Goal: Task Accomplishment & Management: Complete application form

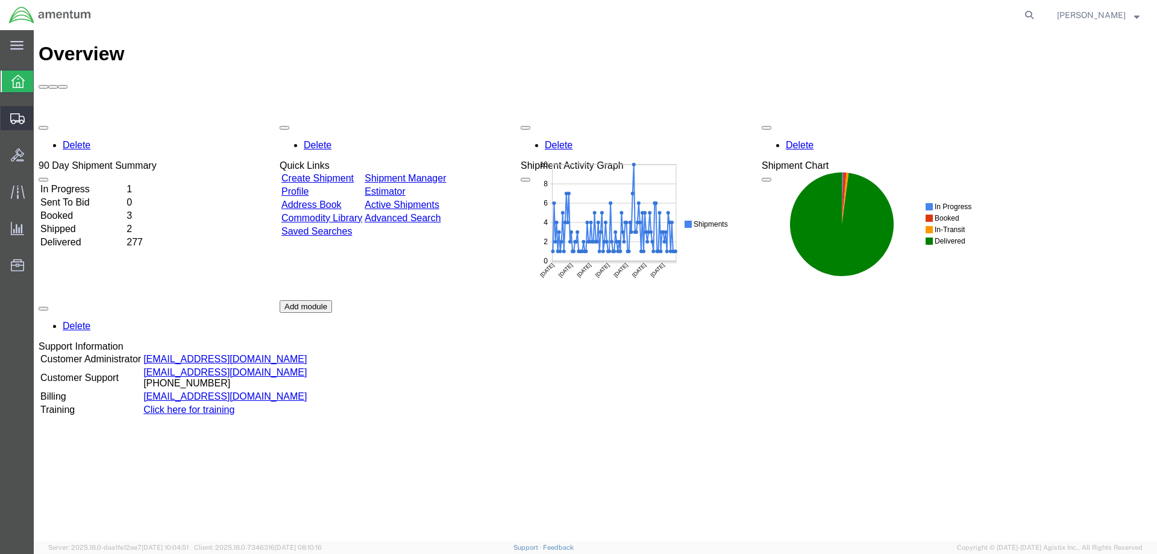
click at [42, 116] on span "Shipments" at bounding box center [37, 118] width 8 height 24
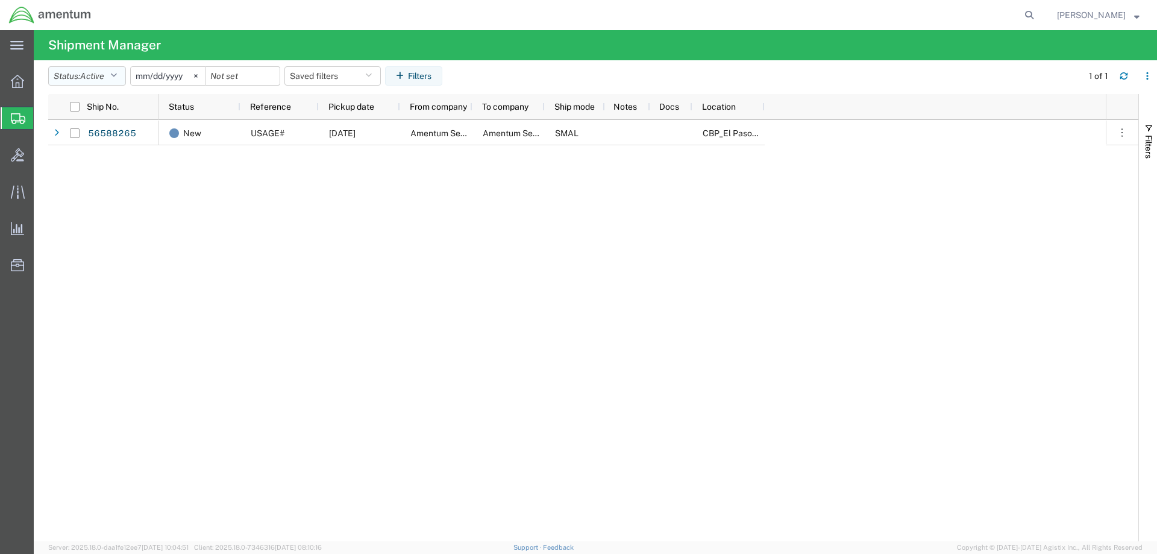
click at [117, 74] on icon "button" at bounding box center [113, 76] width 7 height 8
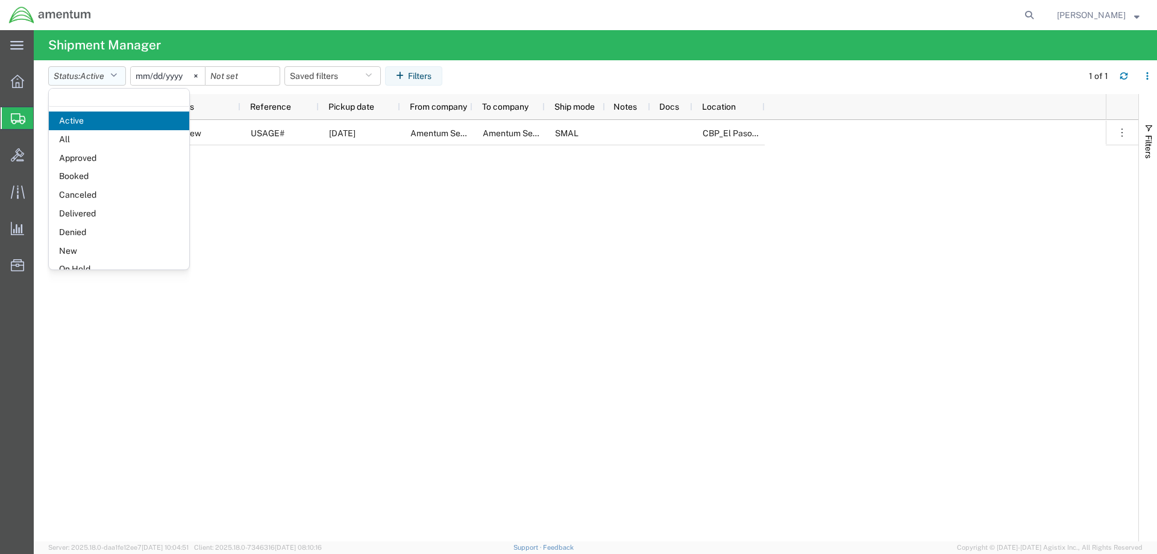
click at [109, 72] on button "Status: Active" at bounding box center [87, 75] width 78 height 19
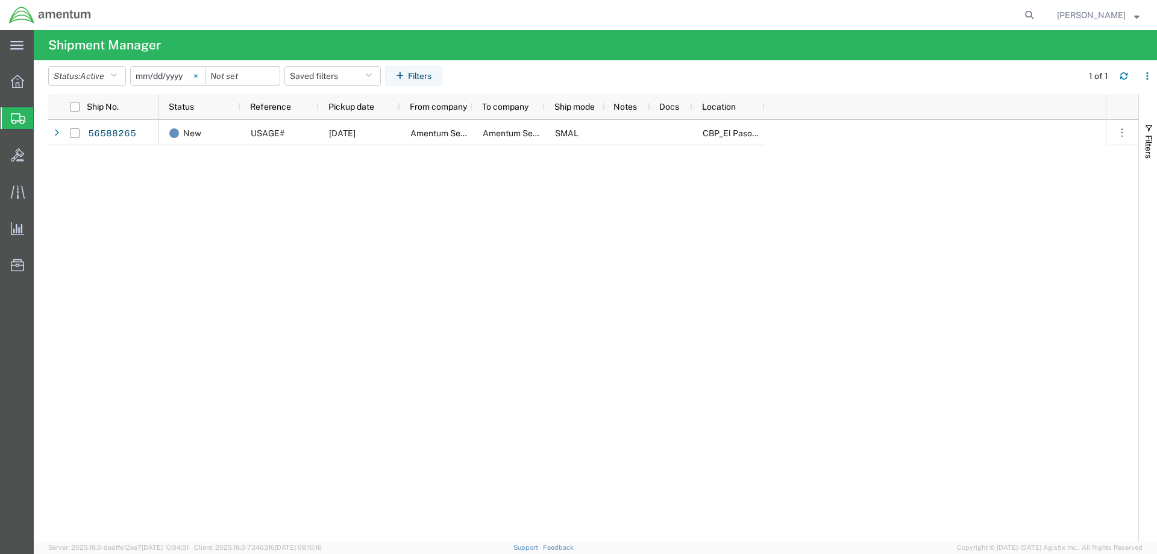
click at [198, 74] on icon at bounding box center [196, 76] width 4 height 4
click at [181, 76] on input "date" at bounding box center [168, 76] width 74 height 18
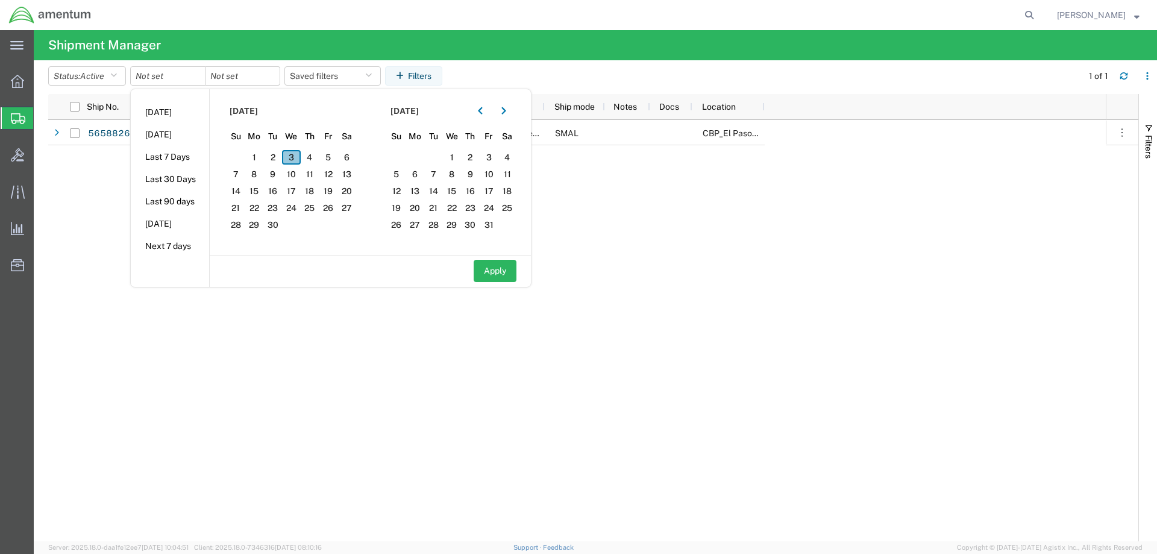
click at [300, 153] on span "3" at bounding box center [291, 157] width 19 height 14
click at [289, 157] on span "3" at bounding box center [291, 157] width 19 height 14
click at [504, 269] on button "Apply" at bounding box center [494, 271] width 43 height 22
type input "[DATE]"
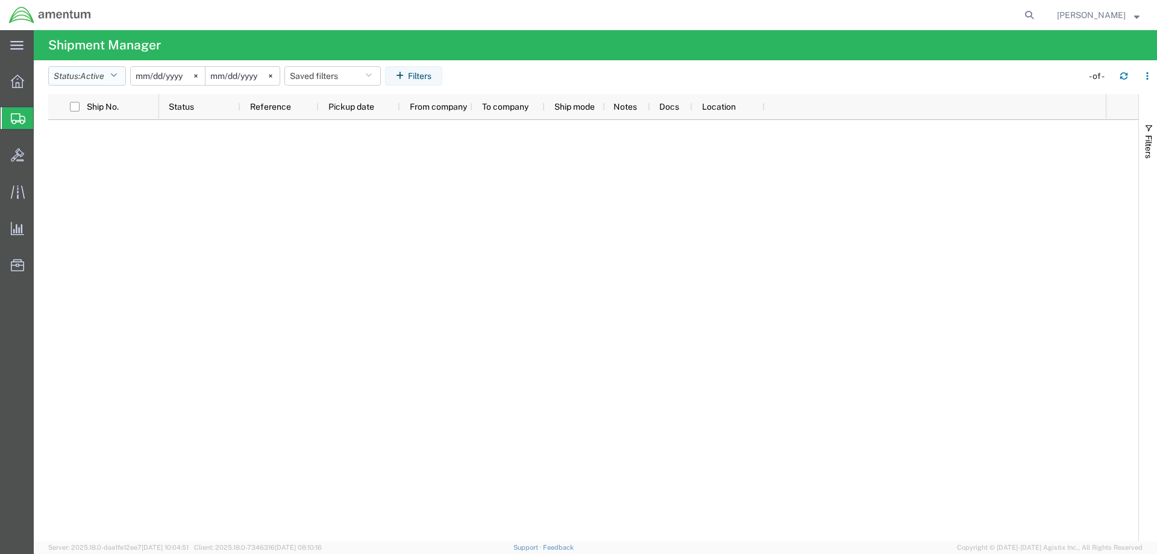
click at [117, 74] on icon "button" at bounding box center [113, 76] width 7 height 8
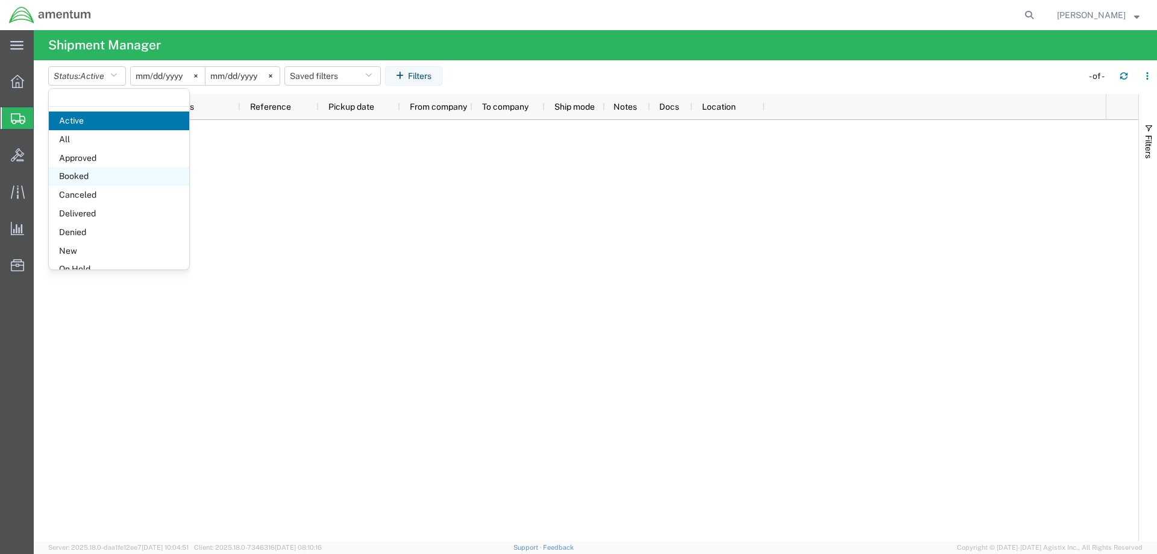
click at [84, 173] on span "Booked" at bounding box center [119, 176] width 140 height 19
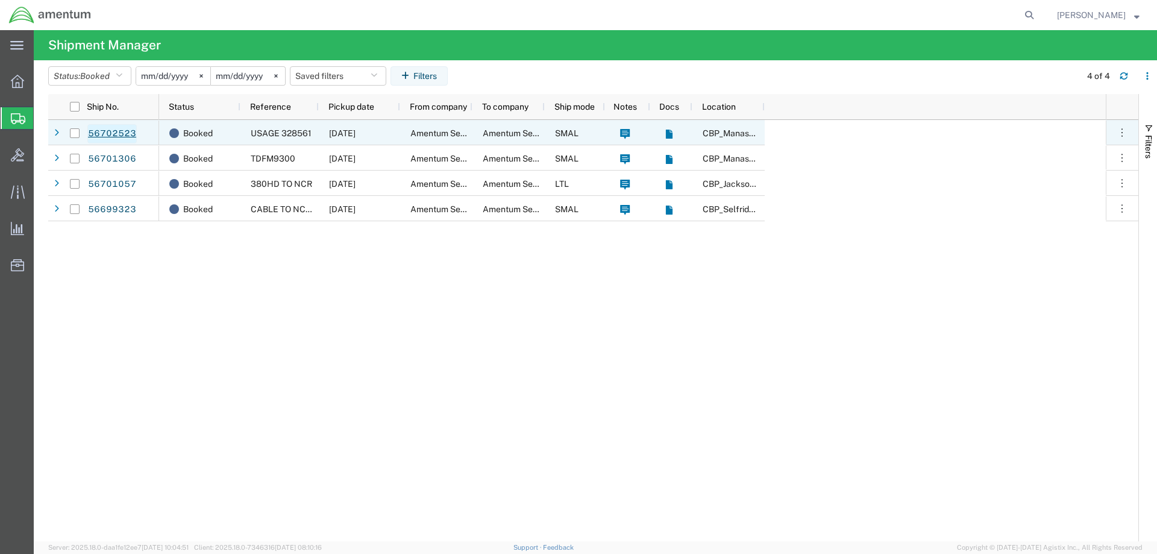
click at [110, 133] on link "56702523" at bounding box center [111, 133] width 49 height 19
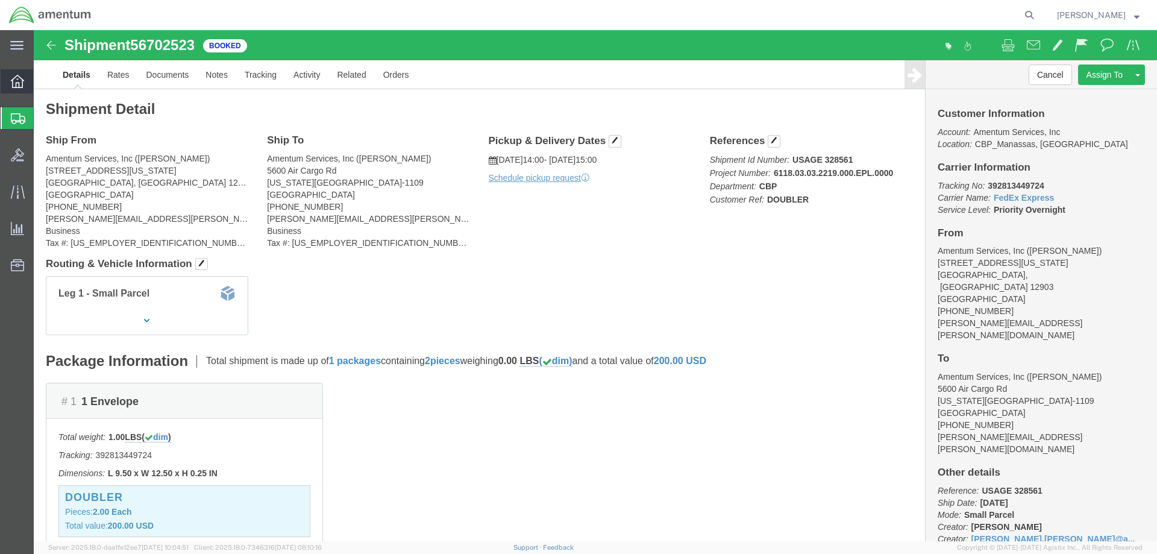
click at [18, 80] on icon at bounding box center [17, 81] width 13 height 13
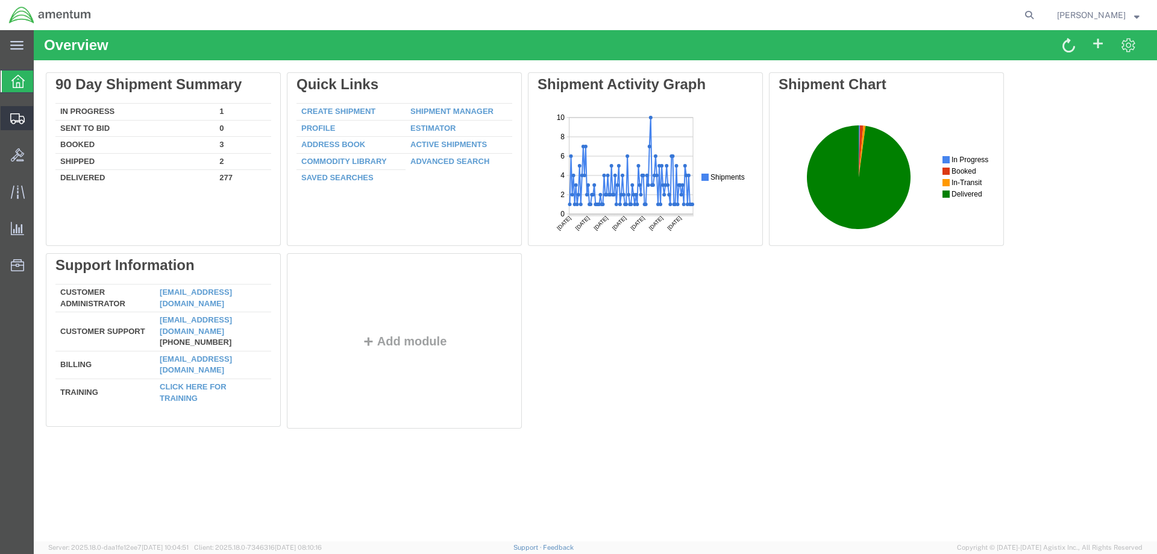
click at [0, 0] on span "Create Shipment" at bounding box center [0, 0] width 0 height 0
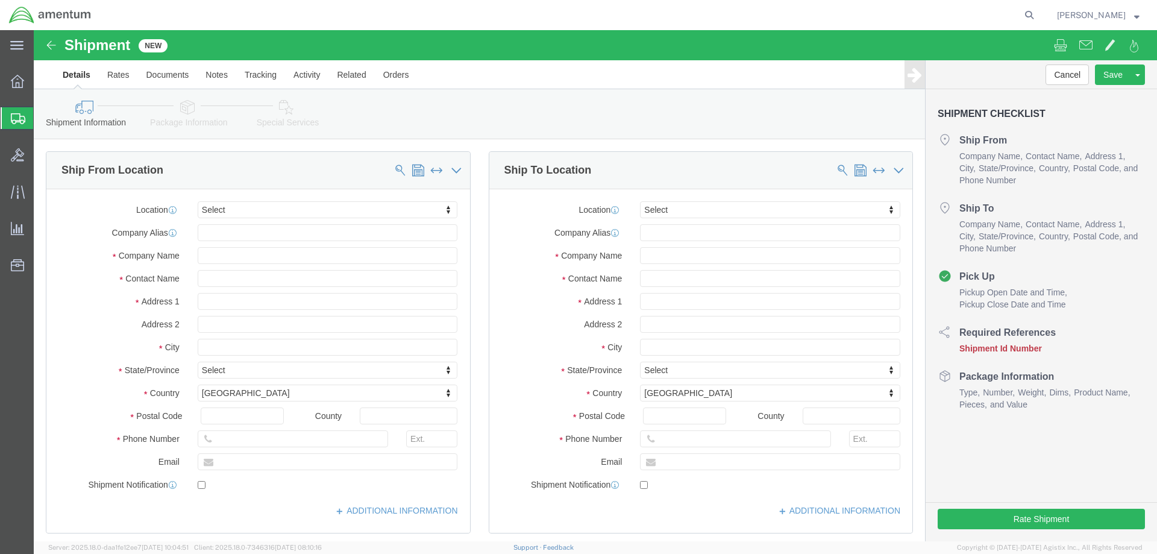
select select
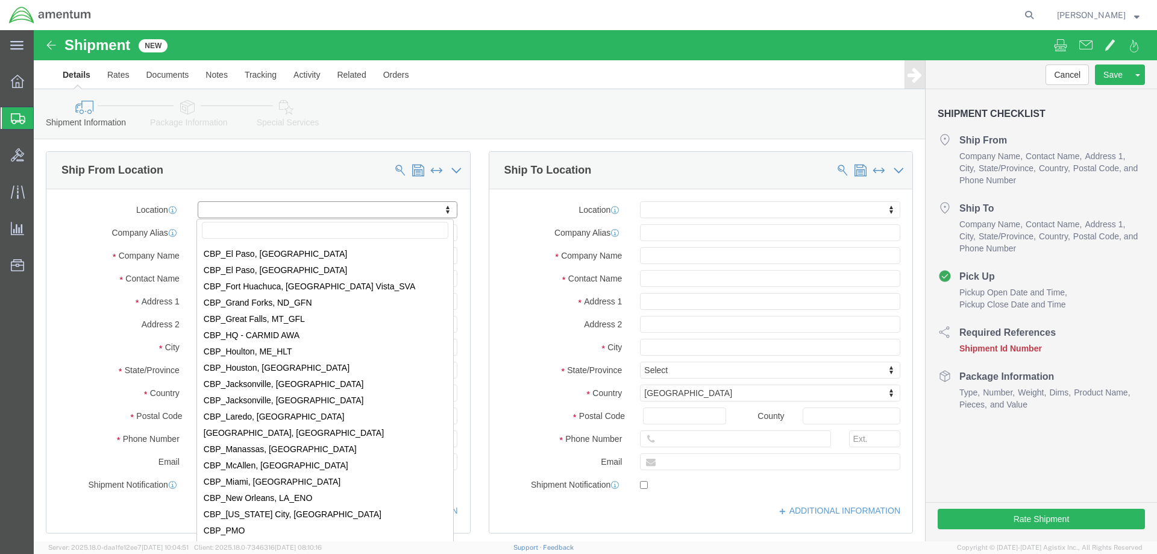
scroll to position [2349, 0]
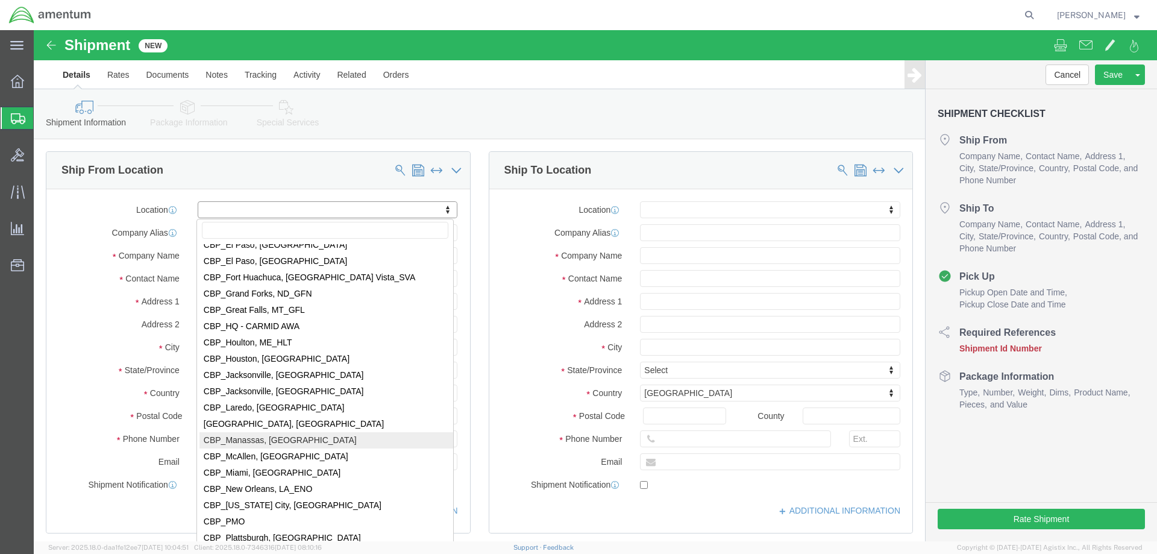
select select "49925"
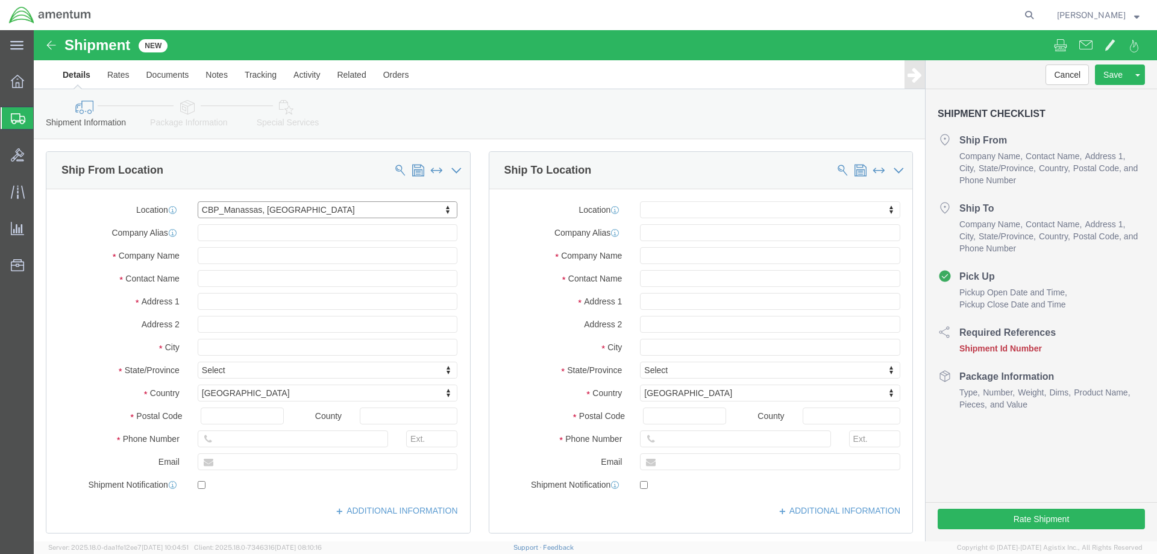
select select "VA"
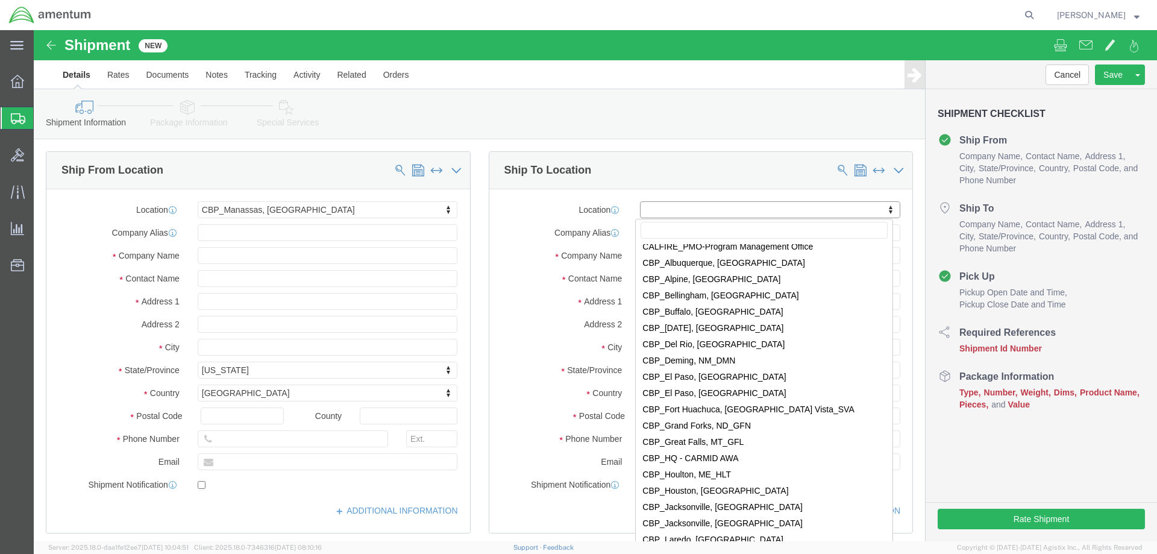
scroll to position [2229, 0]
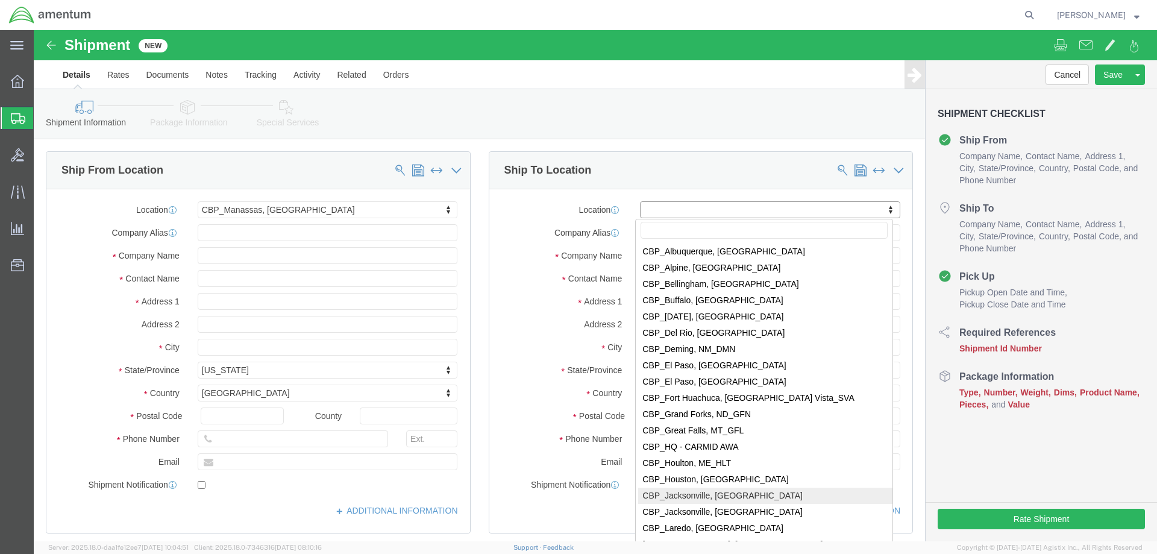
select select "49930"
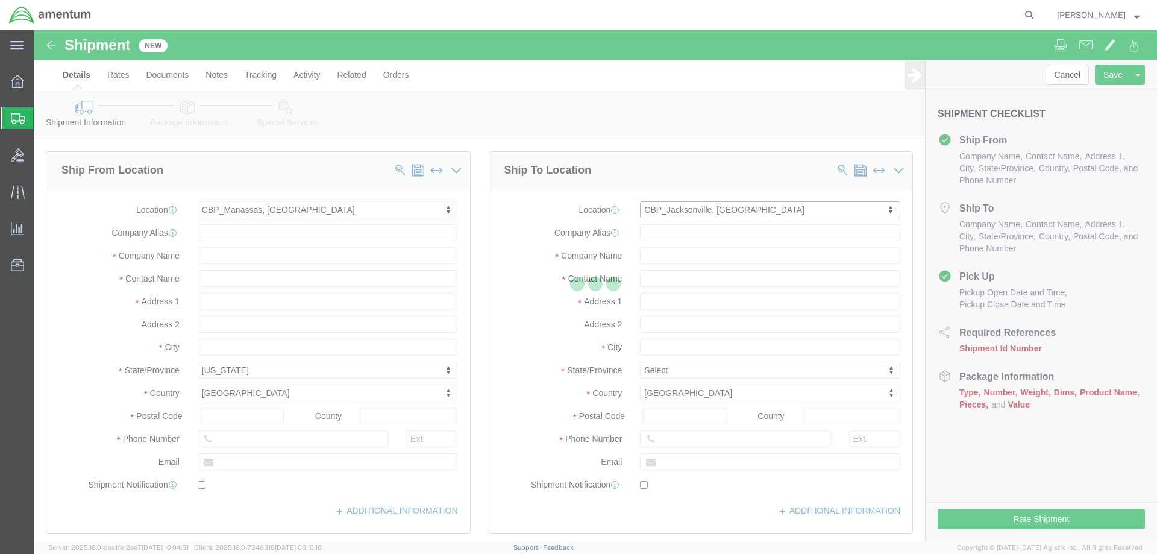
select select "FL"
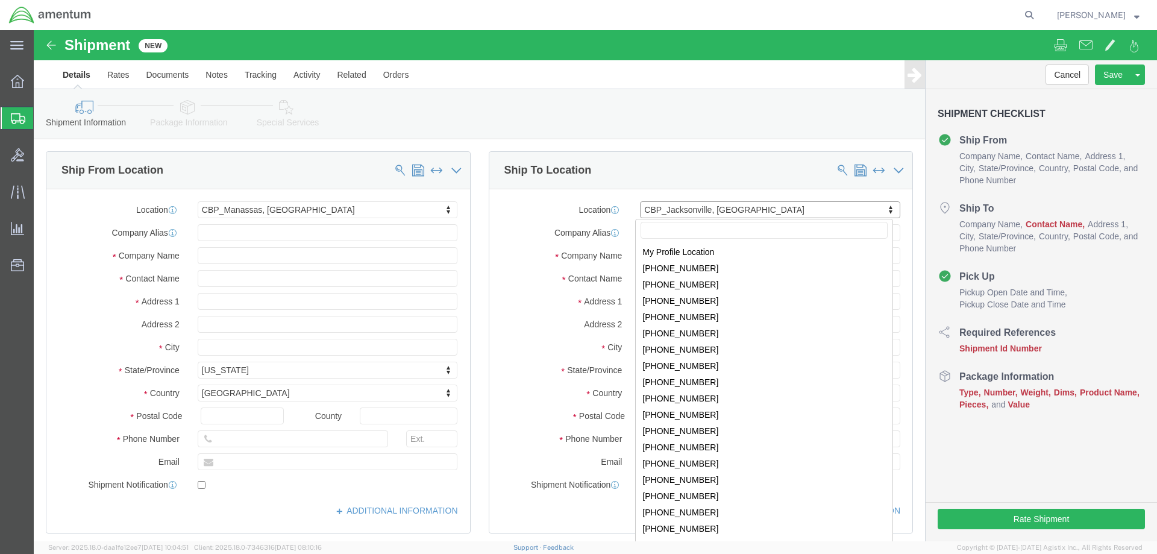
scroll to position [2181, 0]
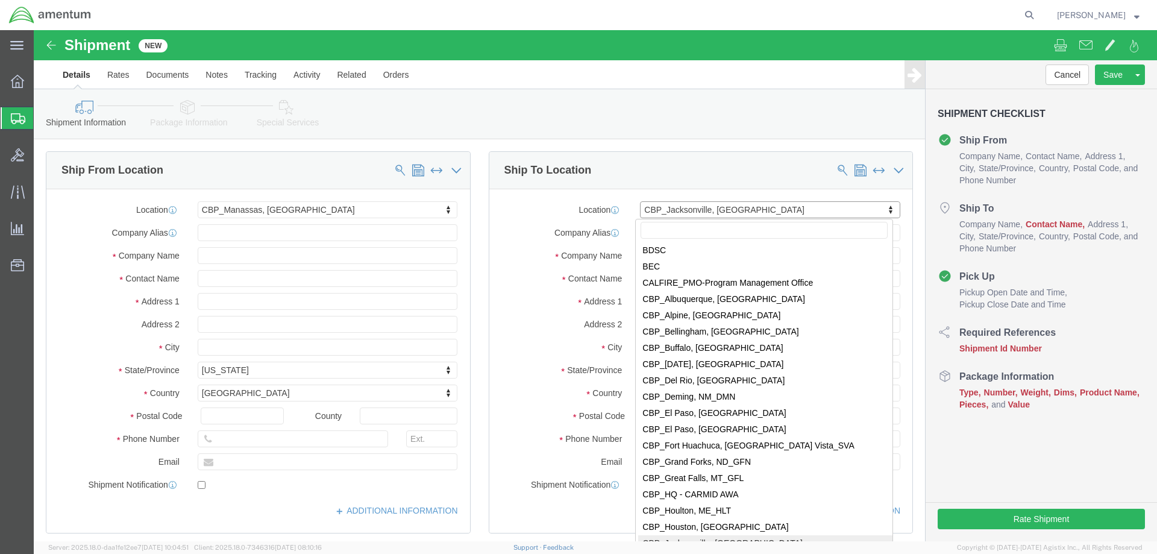
click input "text"
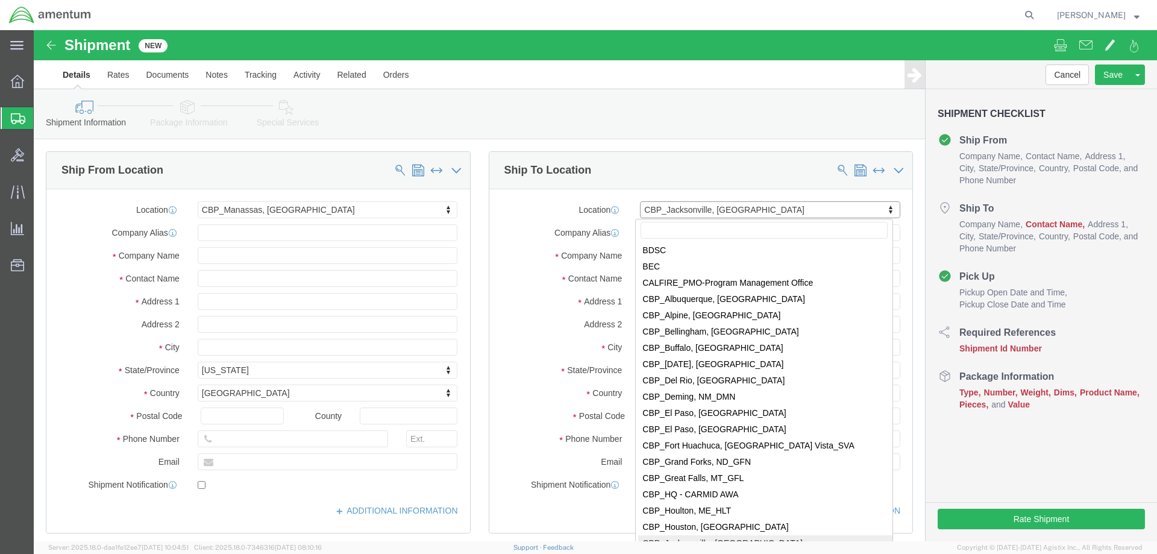
drag, startPoint x: 723, startPoint y: 178, endPoint x: 570, endPoint y: 184, distance: 152.5
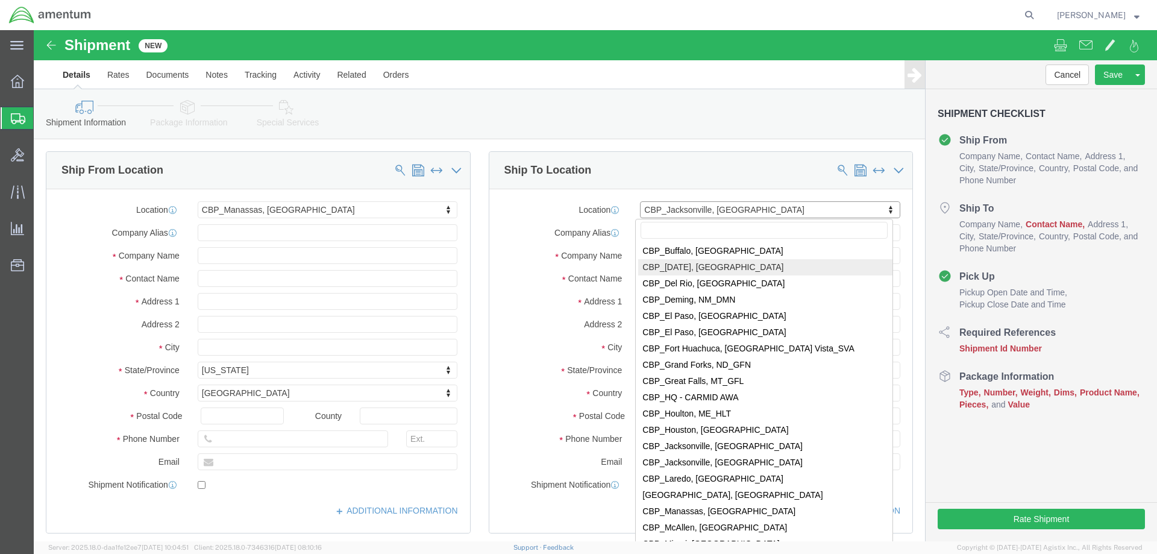
scroll to position [2300, 0]
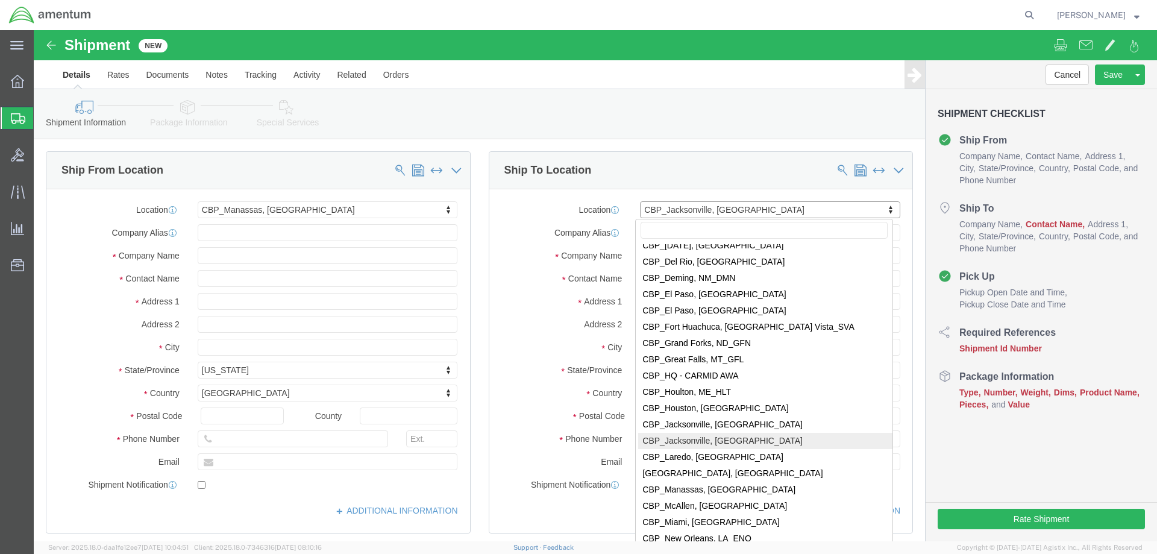
select select "49917"
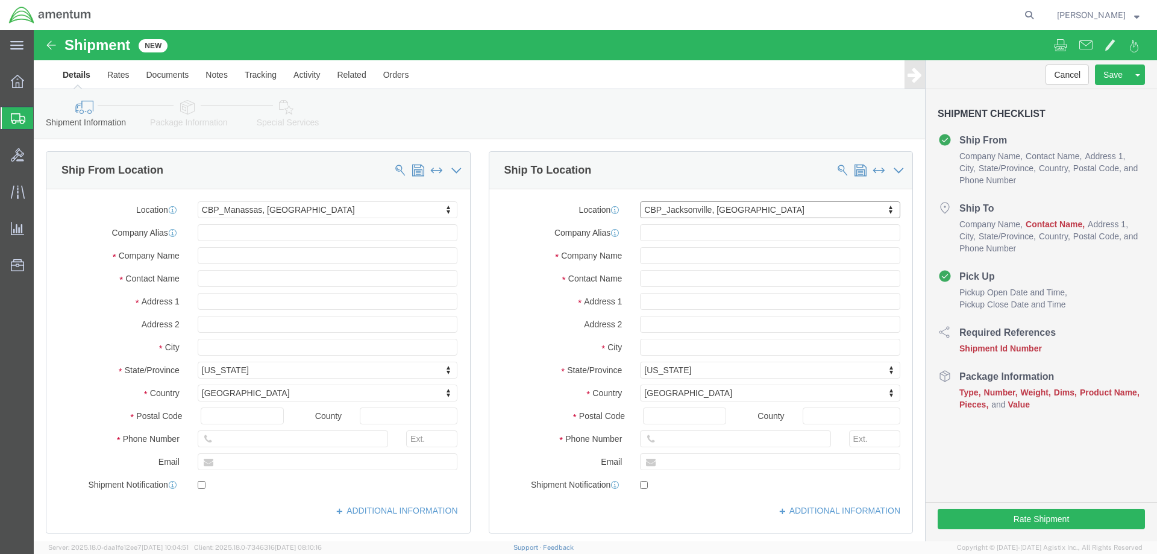
select select "FL"
click input "text"
type input "[PERSON_NAME]"
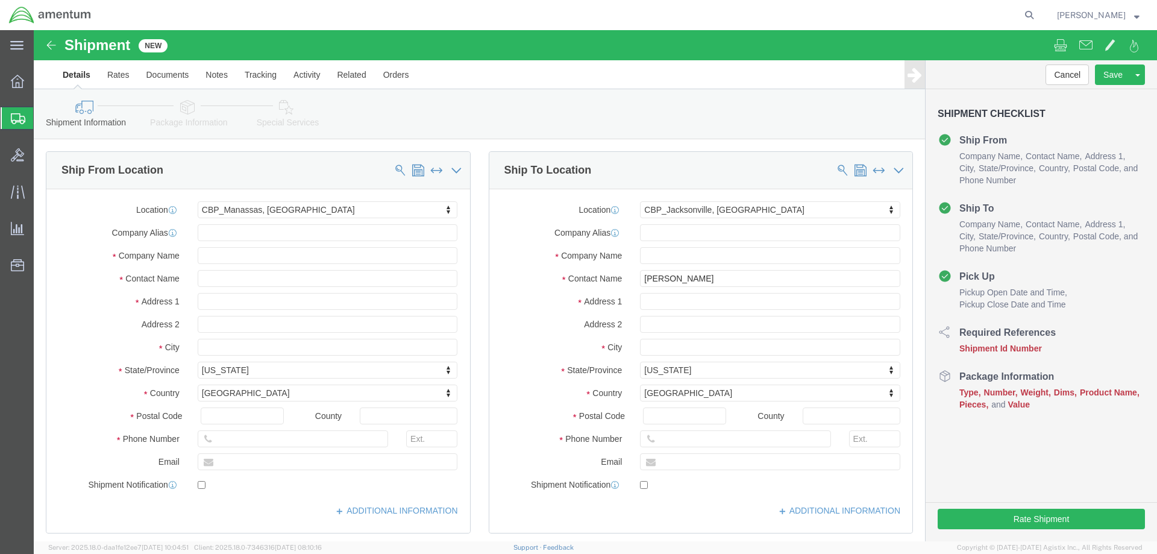
click div "Shipment Information Package Information Special Services"
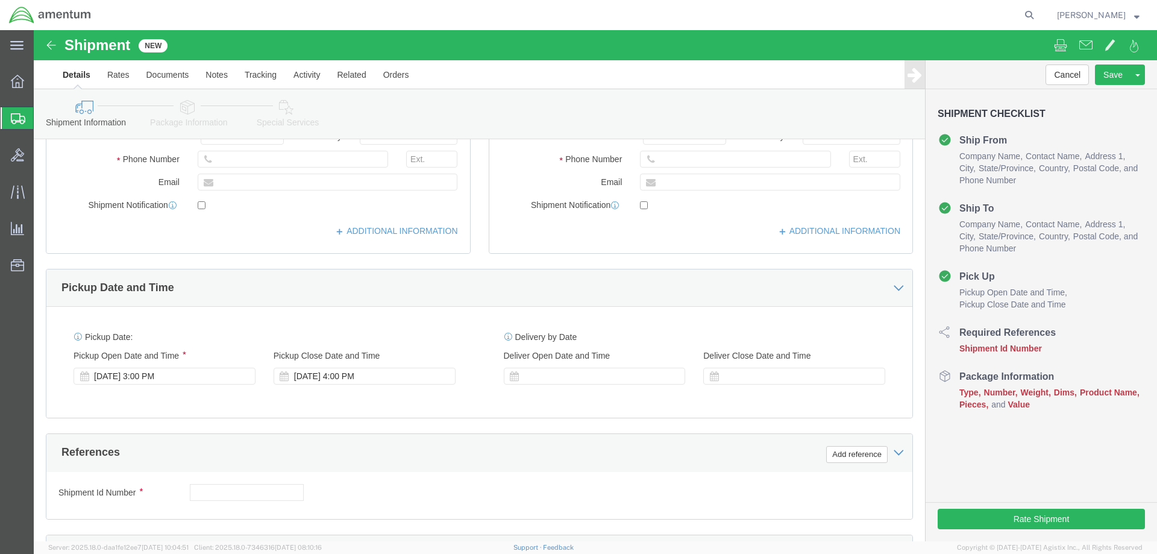
scroll to position [301, 0]
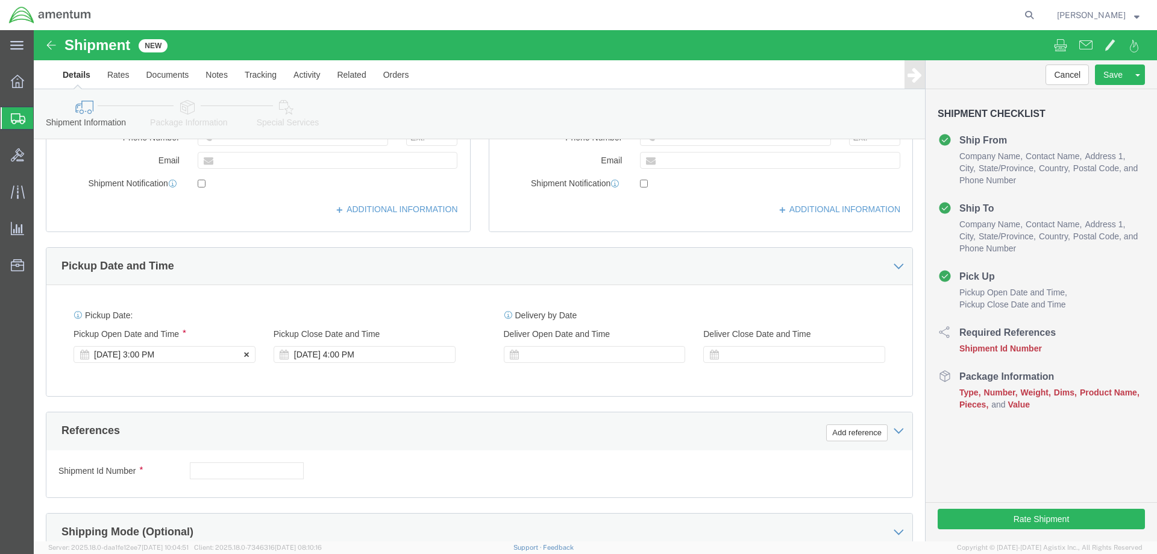
click div "[DATE] 3:00 PM"
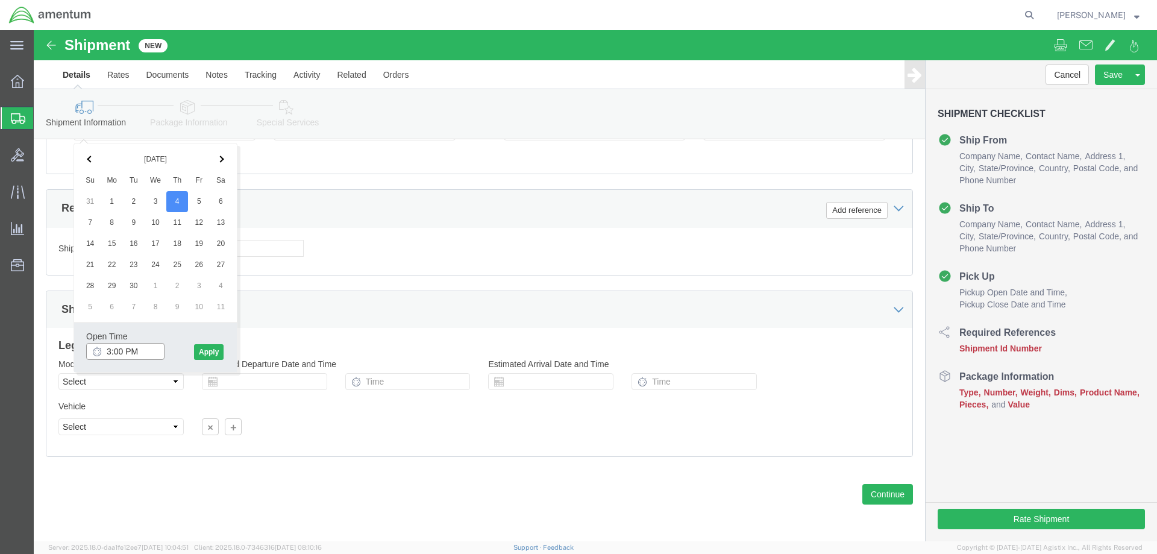
drag, startPoint x: 108, startPoint y: 319, endPoint x: 70, endPoint y: 319, distance: 37.3
click input "3:00 PM"
drag, startPoint x: 113, startPoint y: 320, endPoint x: 80, endPoint y: 321, distance: 33.1
click input "3:00 PM"
click input "8:00 PM"
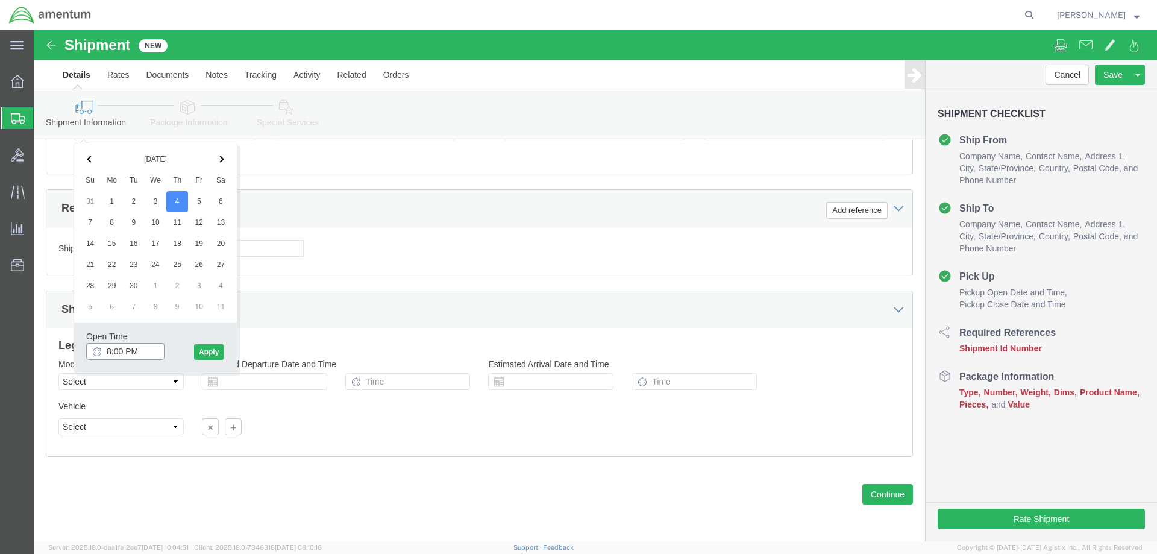
click input "8:00 PM"
type input "8:00 am"
click button "Apply"
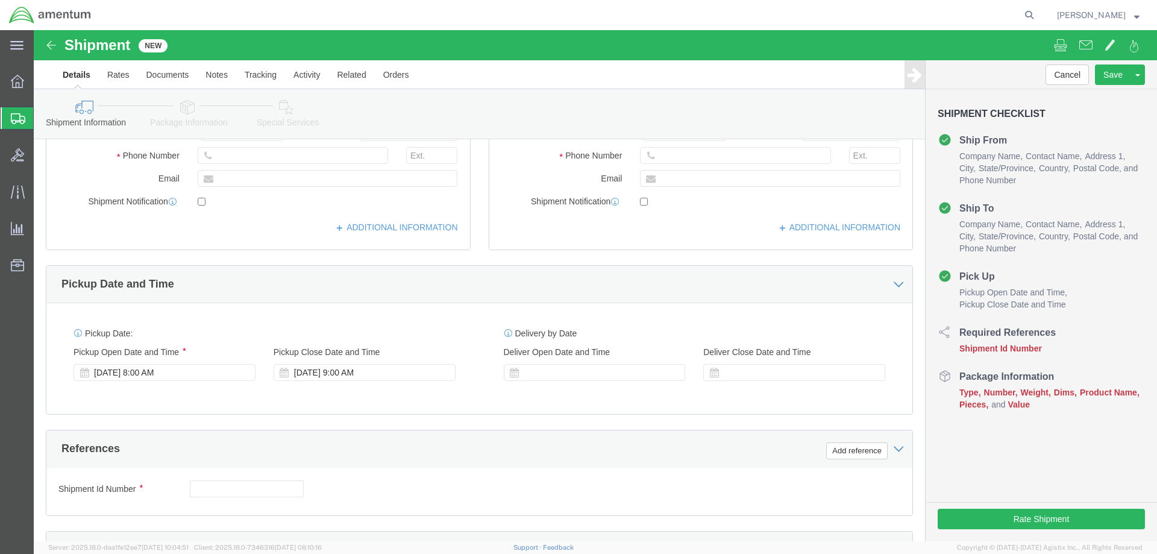
scroll to position [283, 0]
click div "[DATE] 9:00 AM"
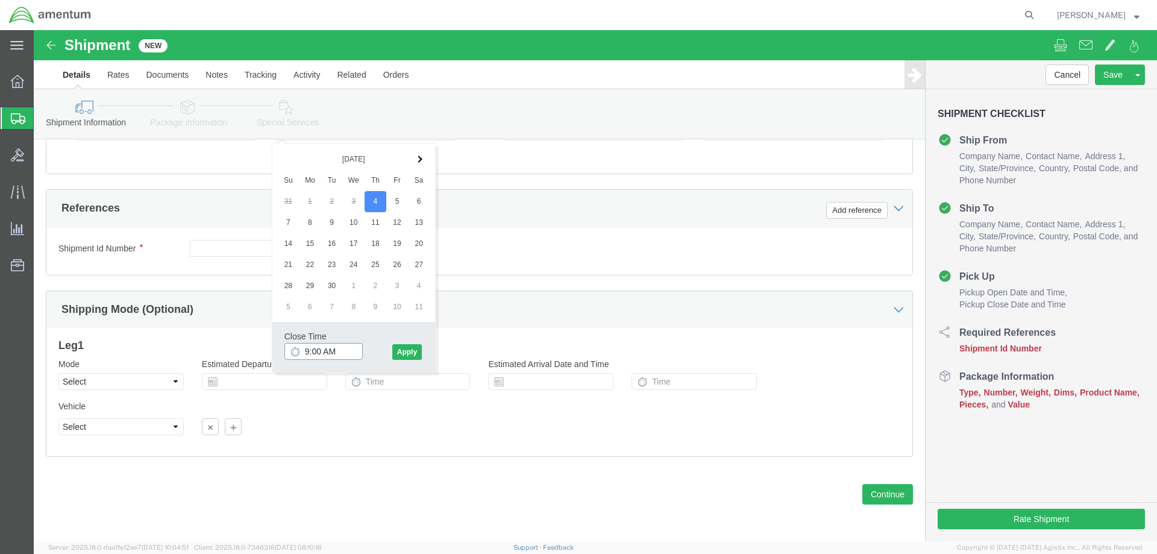
drag, startPoint x: 302, startPoint y: 322, endPoint x: 233, endPoint y: 320, distance: 68.7
click body "Shipment New Details Rates Documents Notes Tracking Activity Related Orders Can…"
type input "3:00 pm"
click button "Apply"
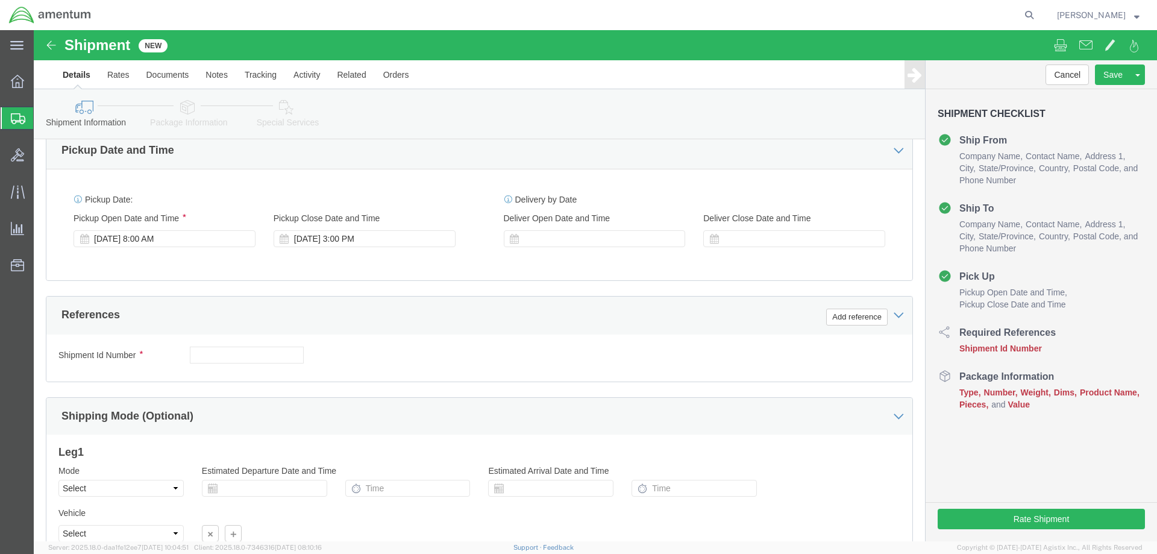
scroll to position [422, 0]
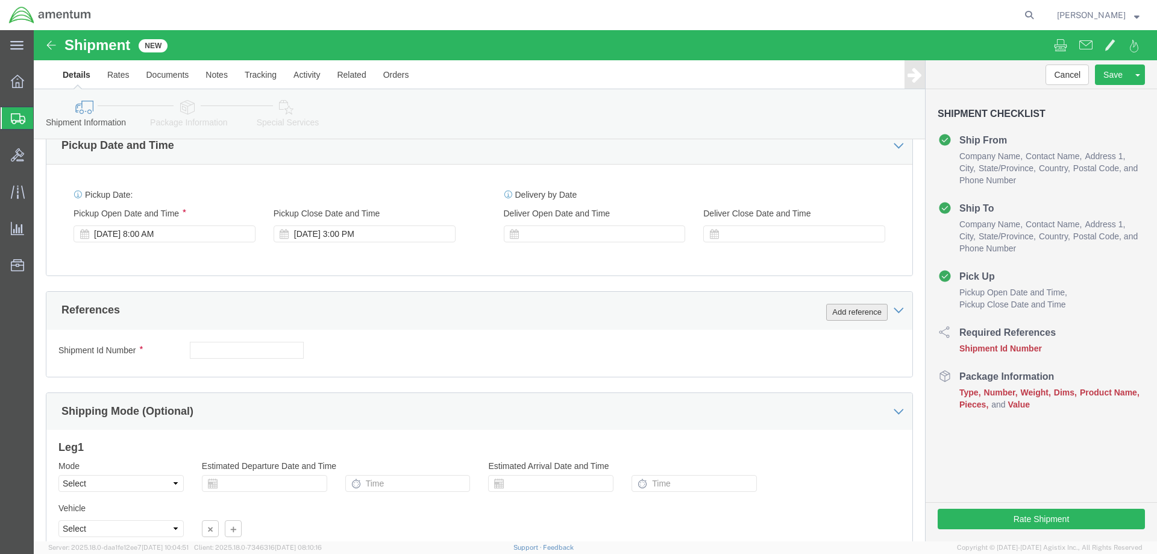
click button "Add reference"
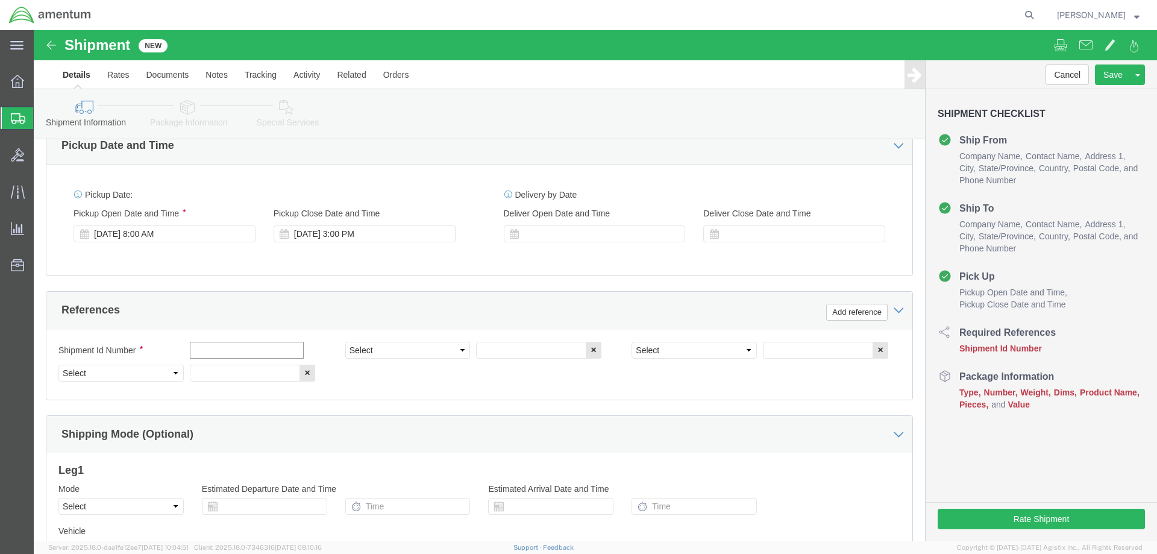
click input "text"
type input "IR02145 CABLES"
click select "Select Account Type Activity ID Airline Appointment Number ASN Batch Request # …"
select select "CUSTREF"
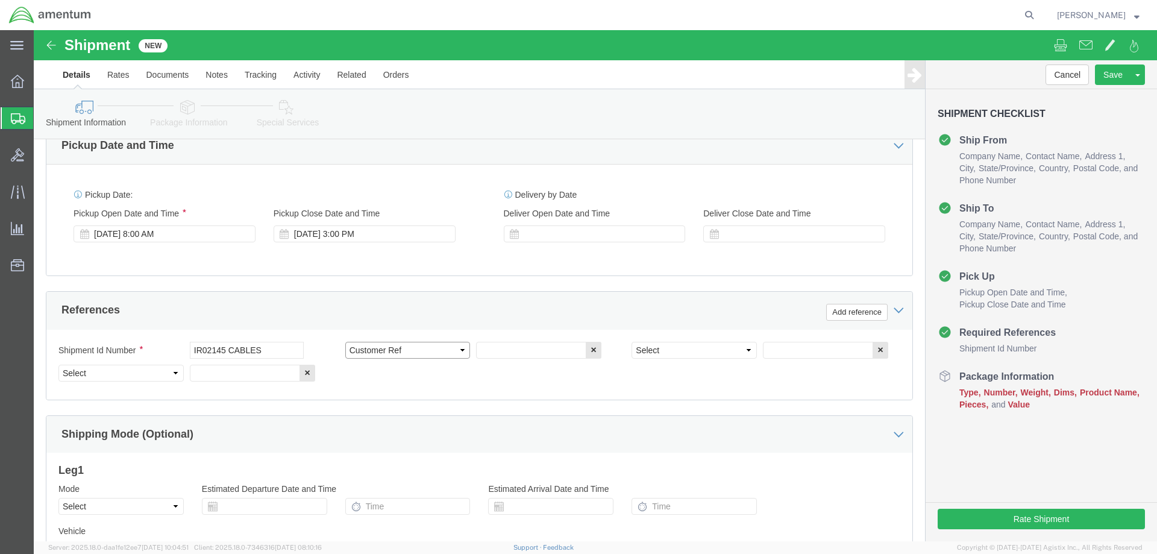
click select "Select Account Type Activity ID Airline Appointment Number ASN Batch Request # …"
select select "DEPT"
click select "Select Account Type Activity ID Airline Appointment Number ASN Batch Request # …"
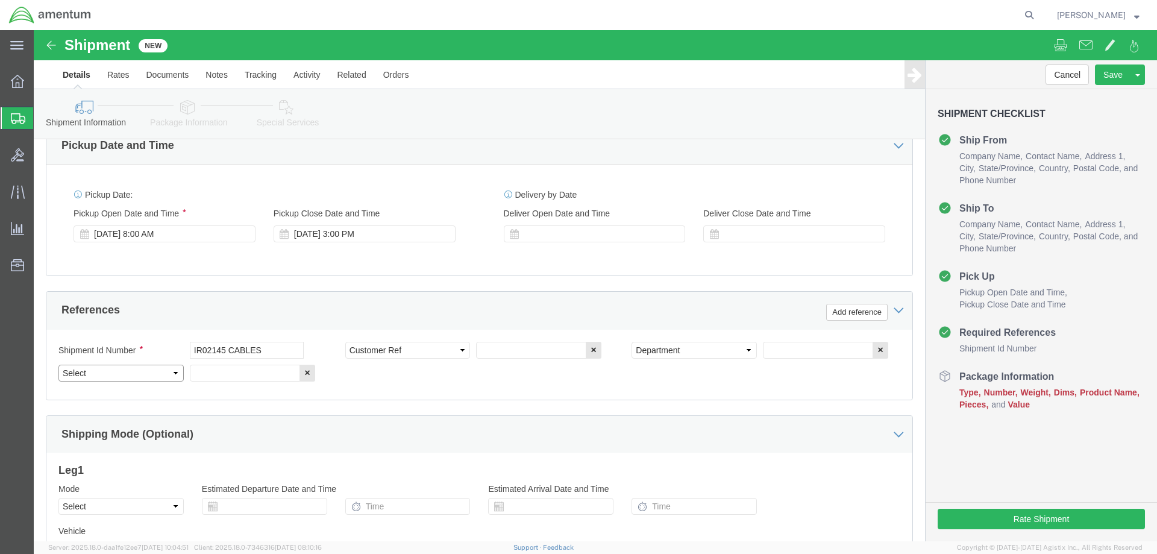
select select "PROJNUM"
click select "Select Account Type Activity ID Airline Appointment Number ASN Batch Request # …"
click input "text"
drag, startPoint x: 235, startPoint y: 319, endPoint x: 120, endPoint y: 314, distance: 115.1
click div "Shipment Id Number IR02145 CABLES"
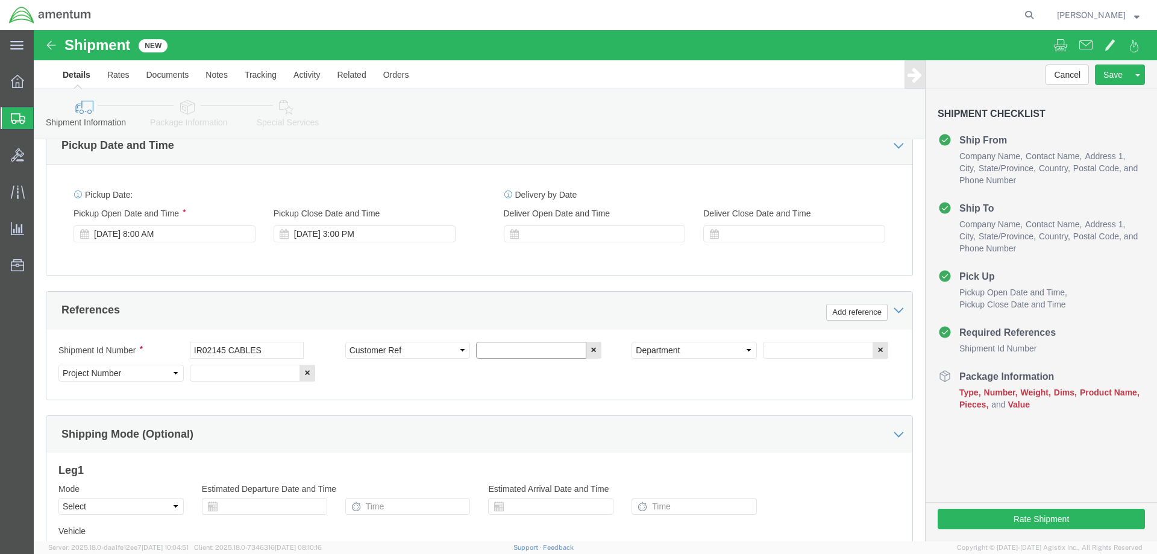
click input "text"
paste input "IR02145 CABLES"
type input "IR02145 CABLES"
click input "text"
type input "CBP"
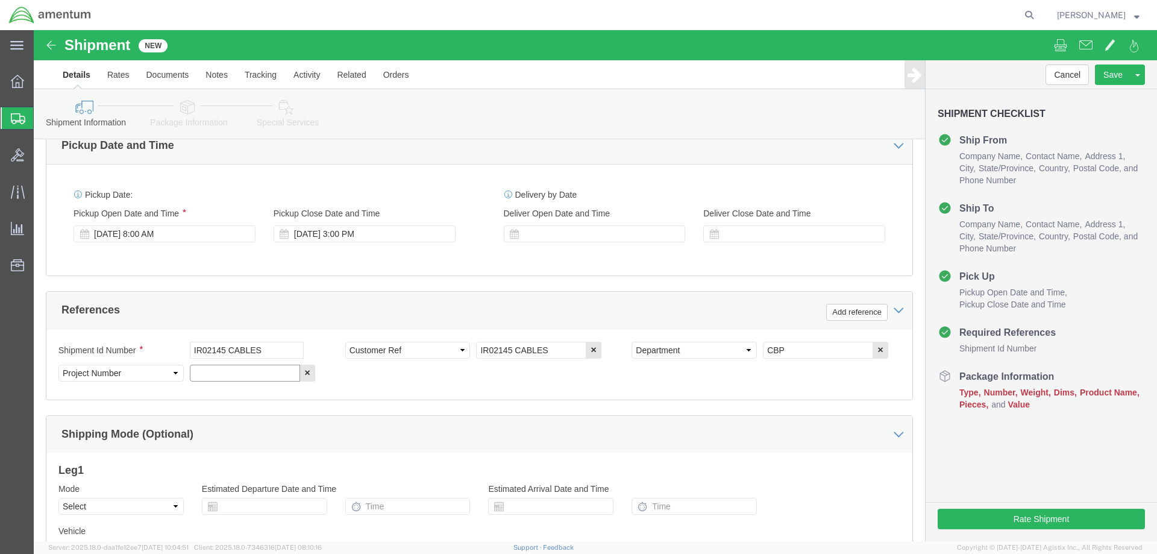
click input "text"
type input "6118.03.03.2219.000.NCR.0000"
click div "Ship From Location Location [GEOGRAPHIC_DATA], [GEOGRAPHIC_DATA] My Profile Loc…"
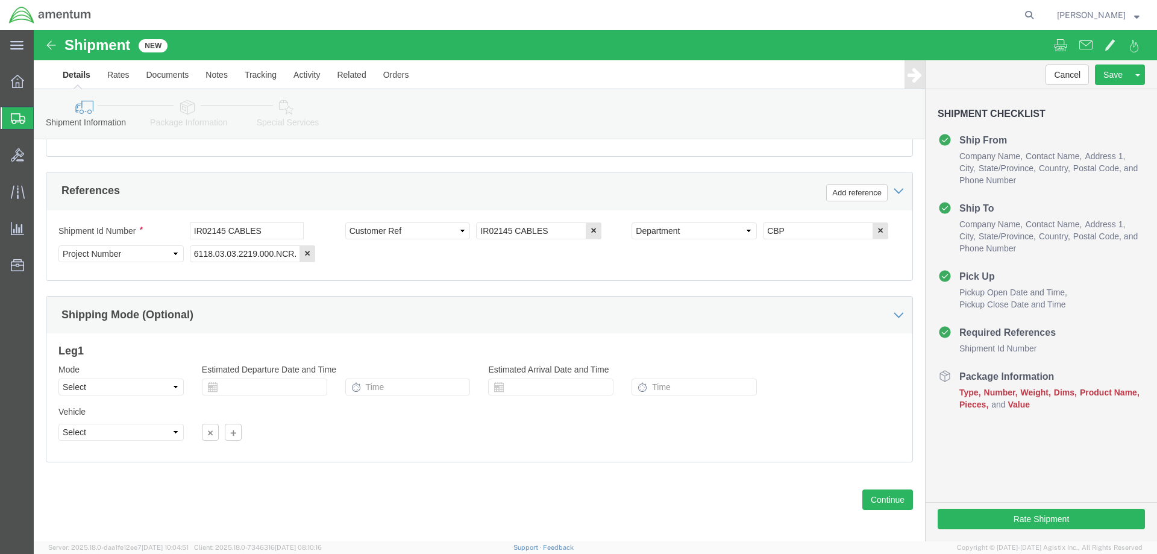
scroll to position [542, 0]
click button "Continue"
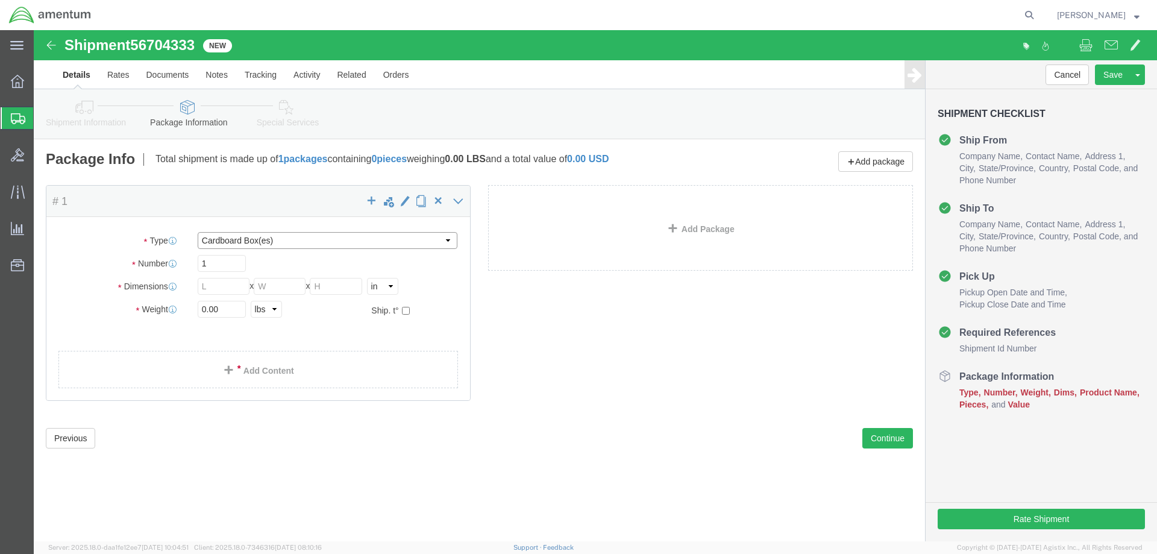
click select "Select BCK Boxes Bale(s) Basket(s) Bolt(s) Bottle(s) Buckets Bulk Bundle(s) Can…"
select select "PSNS"
click select "Select BCK Boxes Bale(s) Basket(s) Bolt(s) Bottle(s) Buckets Bulk Bundle(s) Can…"
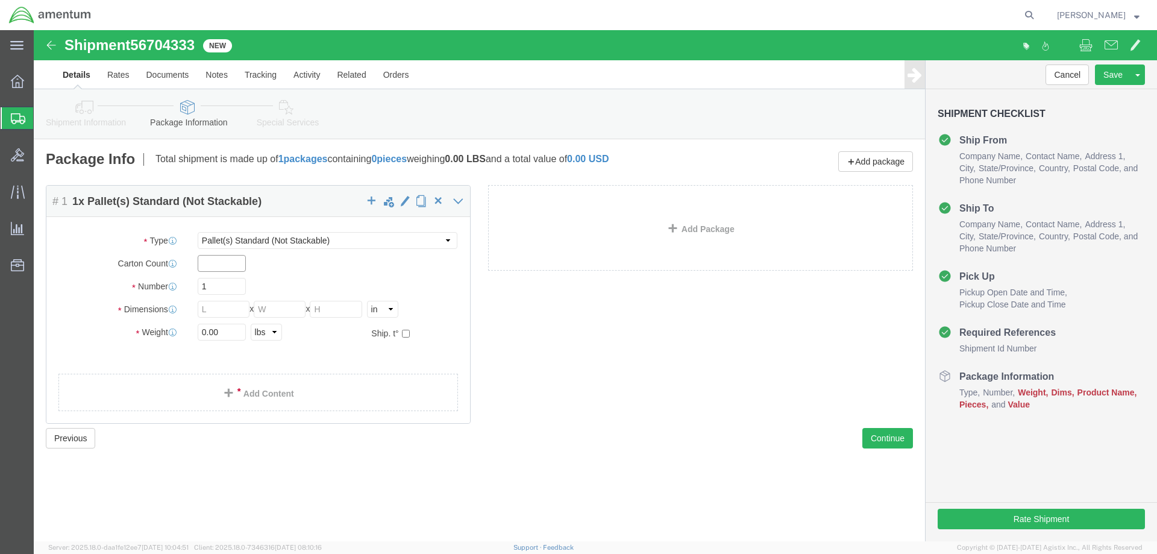
click input "text"
type input "1"
click input "text"
type input "36"
click input "text"
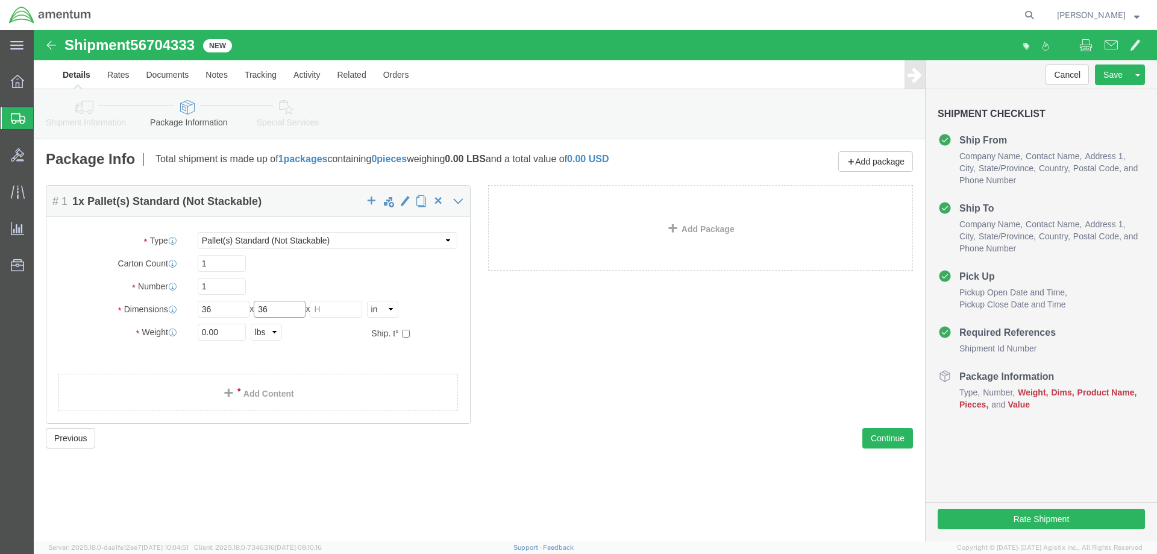
type input "36"
click input "text"
type input "30"
drag, startPoint x: 192, startPoint y: 303, endPoint x: 84, endPoint y: 289, distance: 108.8
click div "Package Type Select BCK Boxes Bale(s) Basket(s) Bolt(s) Bottle(s) Buckets Bulk …"
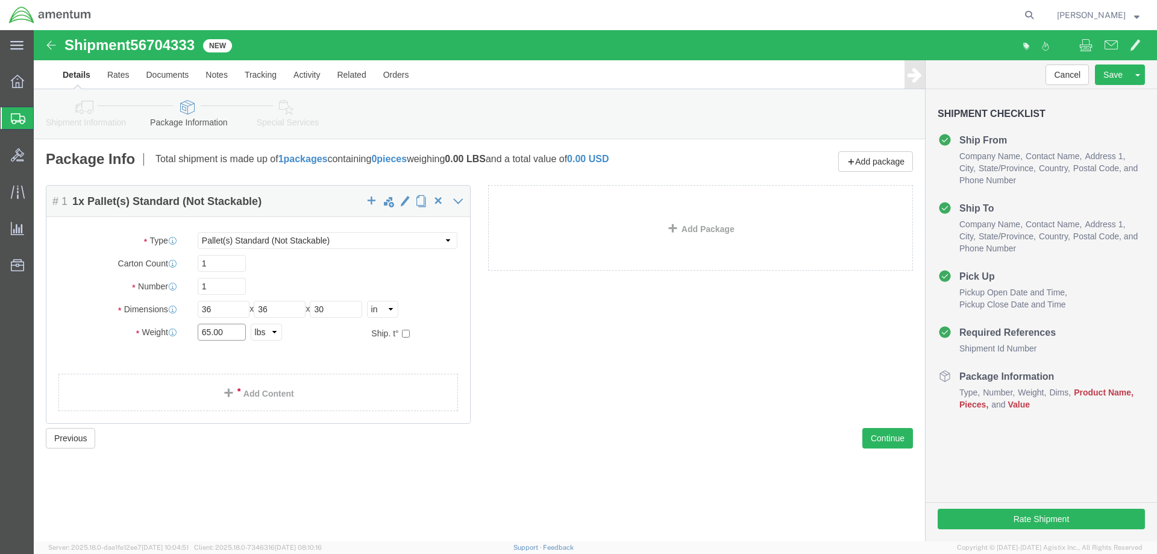
type input "65.00"
click div "Package Content # 1 1 x Pallet(s) Standard (Not Stackable) Package Type Select …"
click link "Add Content"
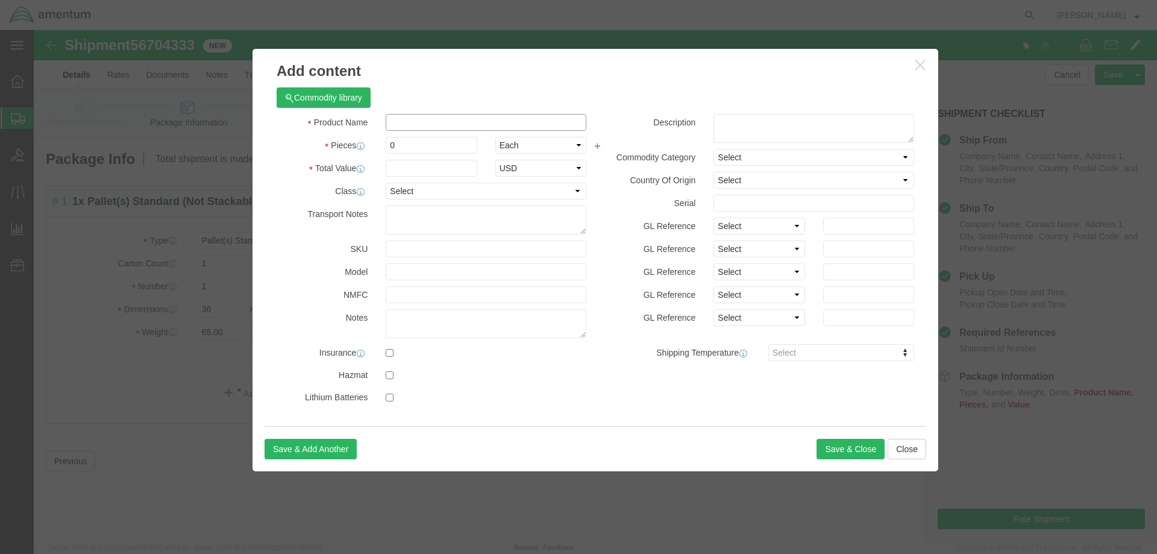
click input "text"
type input "IR02145 CABLES"
drag, startPoint x: 387, startPoint y: 115, endPoint x: 372, endPoint y: 111, distance: 16.1
click input "0"
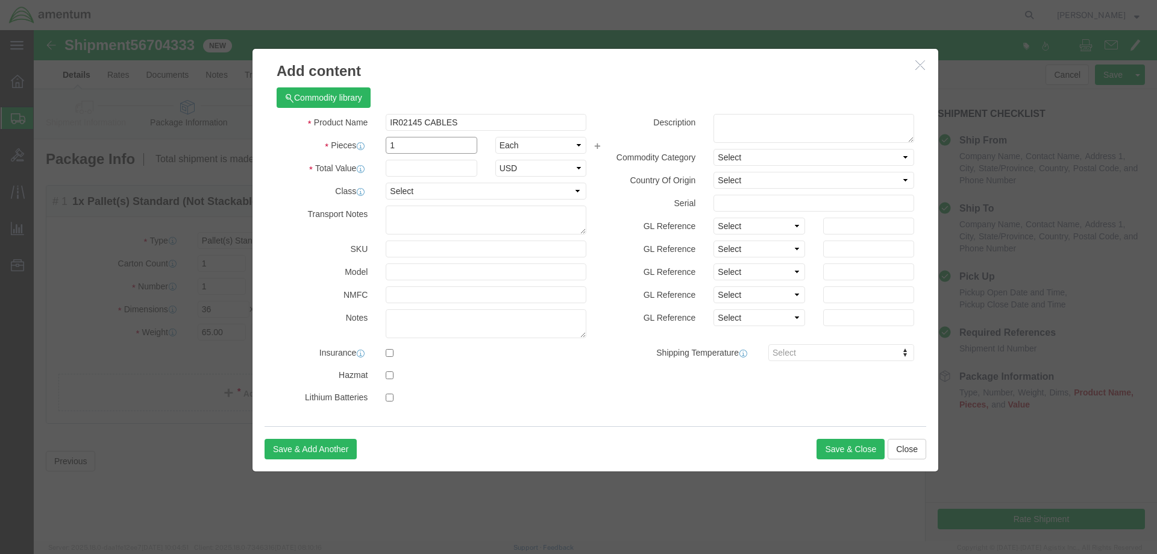
type input "1"
click input "text"
type input "5000"
click label
click input "checkbox"
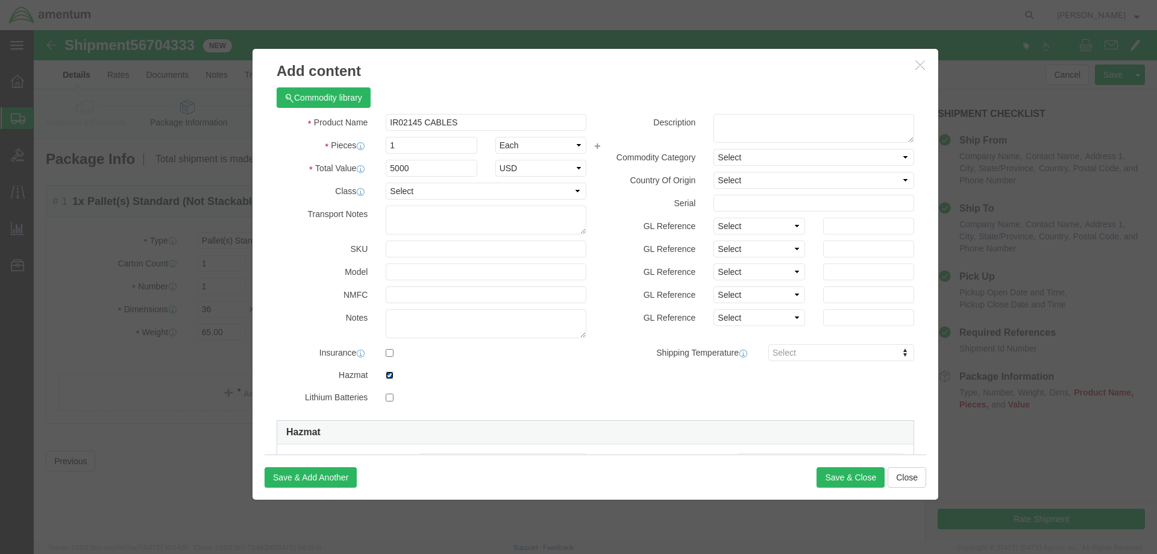
click input "checkbox"
checkbox input "false"
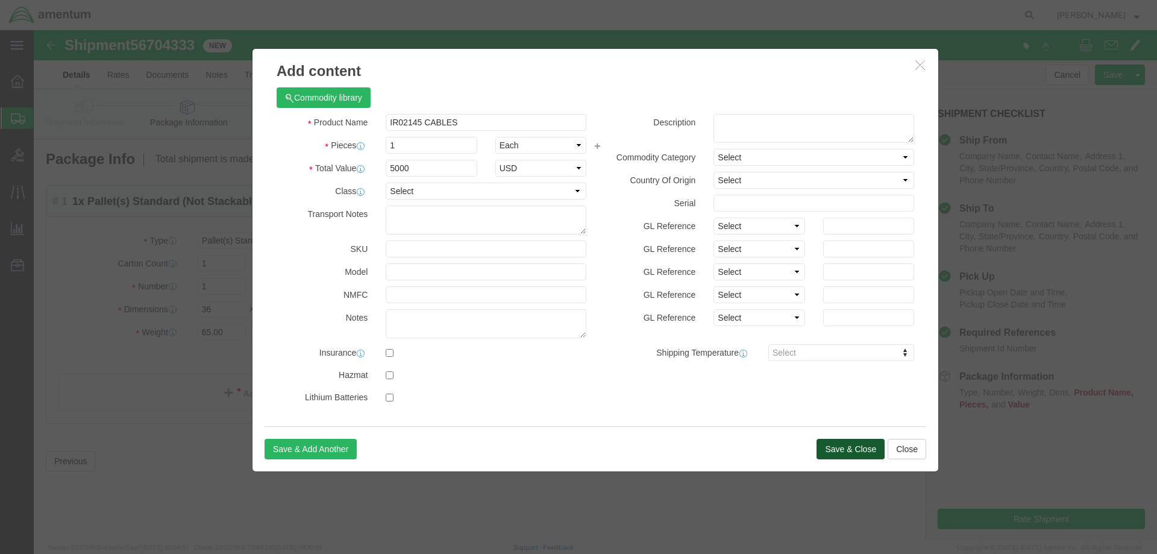
click button "Save & Close"
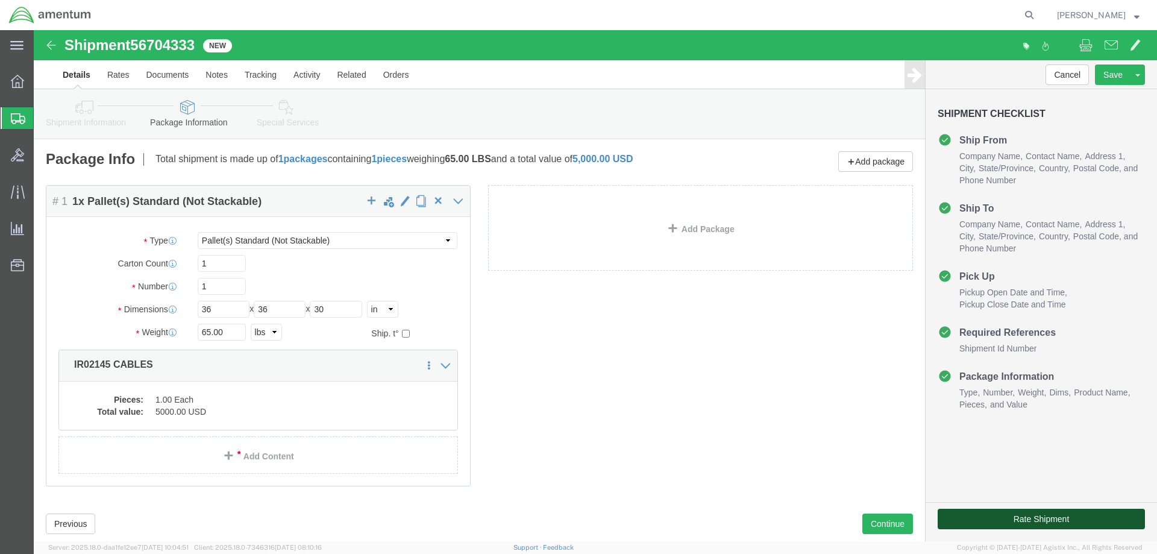
click button "Rate Shipment"
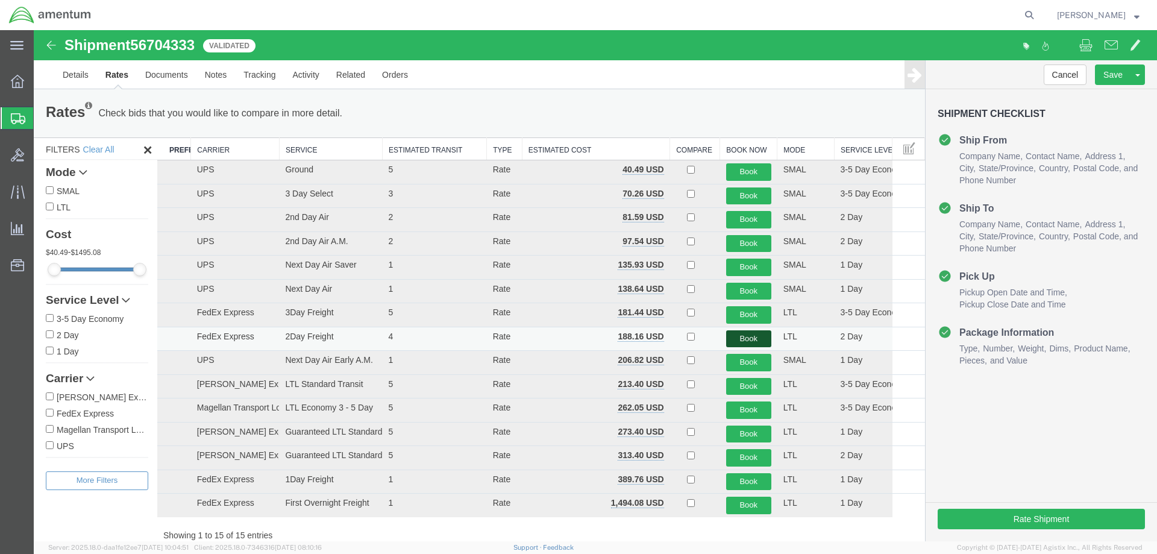
click at [736, 334] on button "Book" at bounding box center [748, 338] width 45 height 17
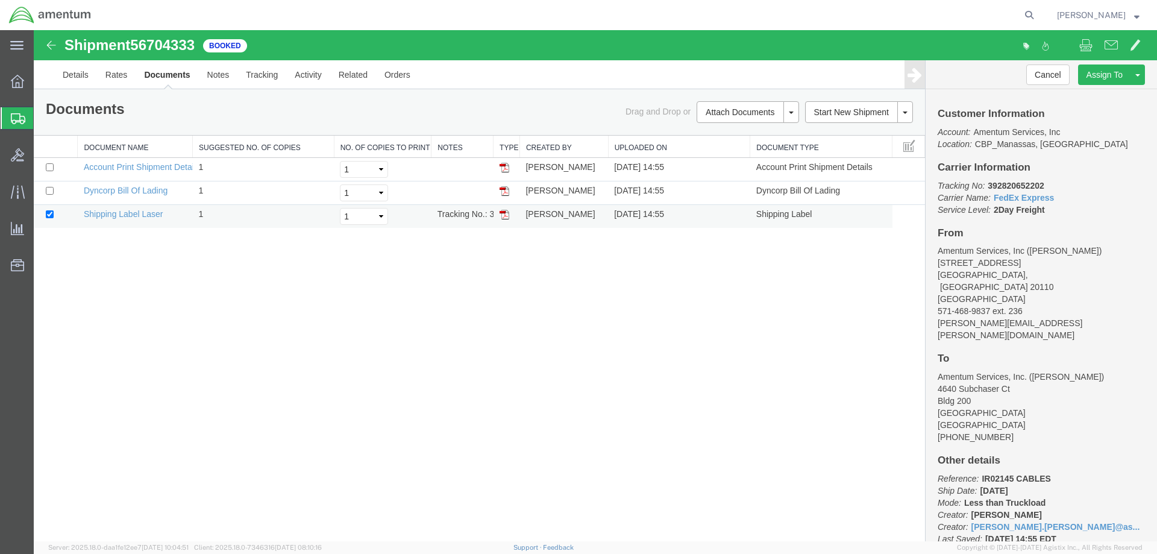
click at [505, 213] on img at bounding box center [504, 215] width 10 height 10
click at [506, 198] on td at bounding box center [506, 192] width 27 height 23
click at [505, 190] on img at bounding box center [504, 191] width 10 height 10
click at [67, 70] on link "Details" at bounding box center [75, 74] width 43 height 29
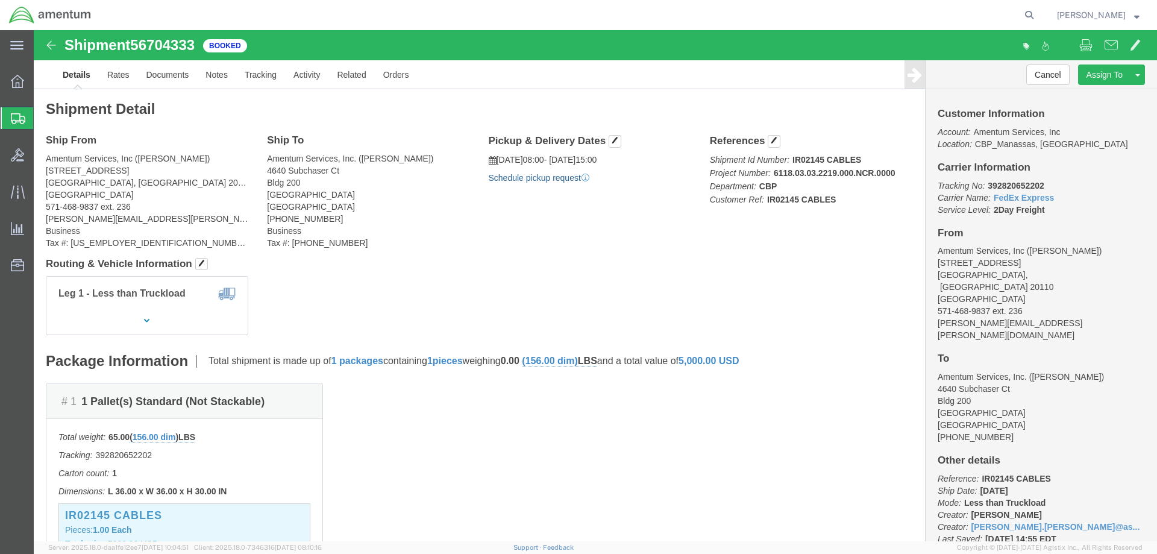
click link "Schedule pickup request"
drag, startPoint x: 1004, startPoint y: 152, endPoint x: 947, endPoint y: 159, distance: 57.6
click p "Tracking No: 392820652202 Carrier Name: FedEx Express FedEx Express Service Lev…"
copy b "392820652202"
